Goal: Transaction & Acquisition: Purchase product/service

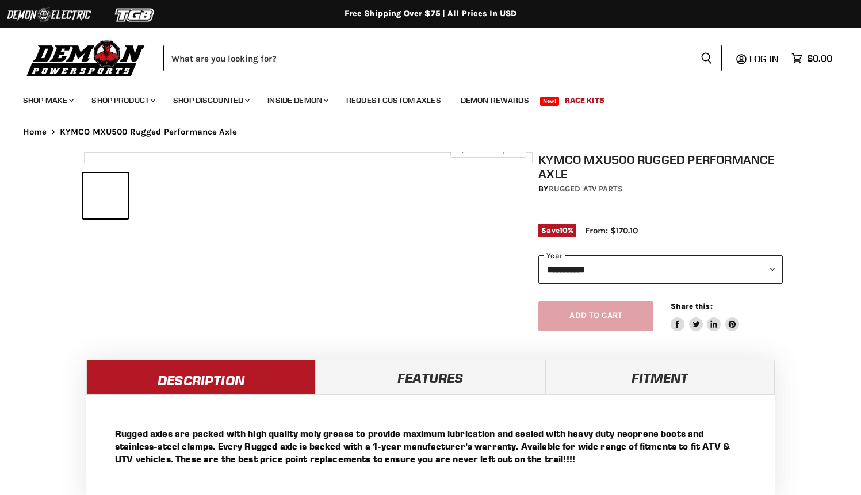
select select "******"
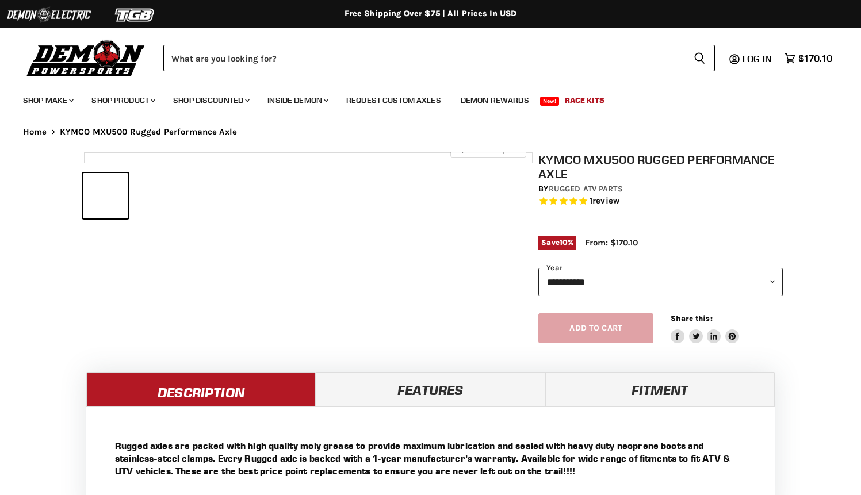
select select "******"
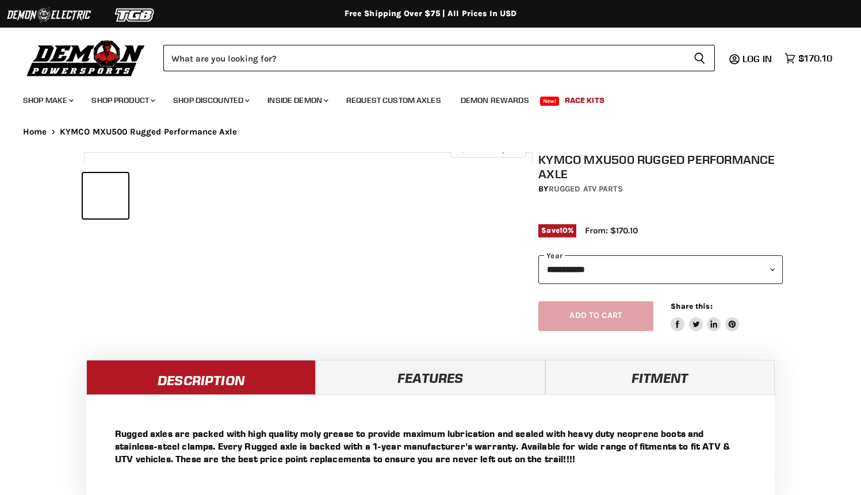
select select "******"
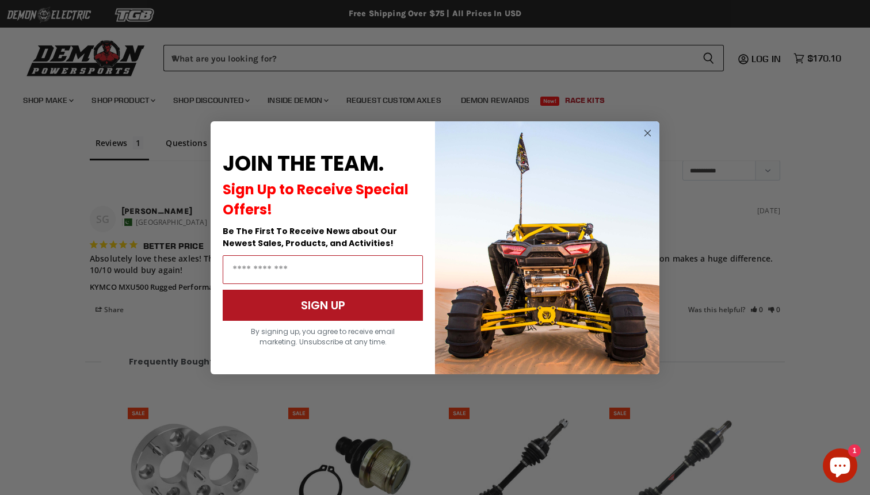
scroll to position [971, 0]
